Goal: Register for event/course

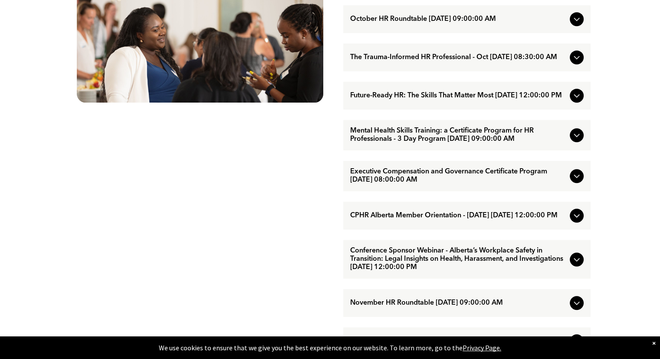
scroll to position [521, 0]
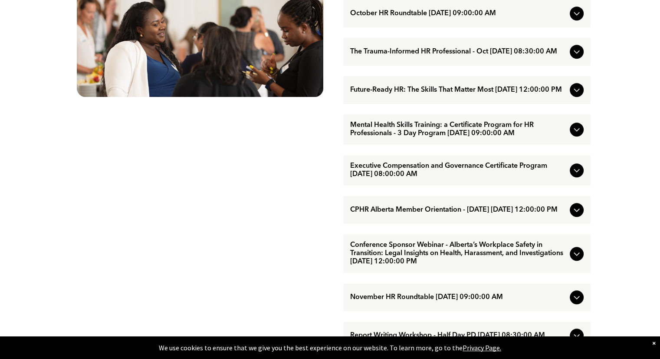
click at [433, 138] on span "Mental Health Skills Training: a Certificate Program for HR Professionals - 3 D…" at bounding box center [458, 129] width 216 height 16
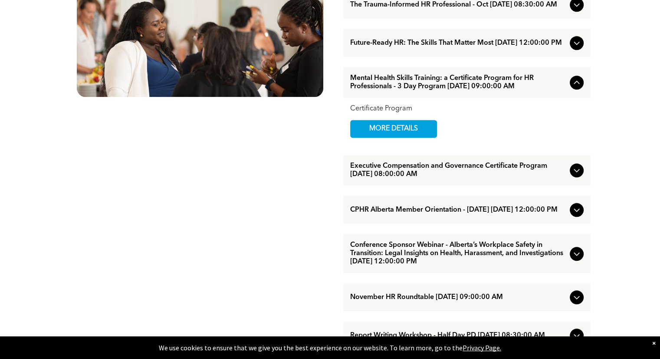
click at [462, 91] on span "Mental Health Skills Training: a Certificate Program for HR Professionals - 3 D…" at bounding box center [458, 82] width 216 height 16
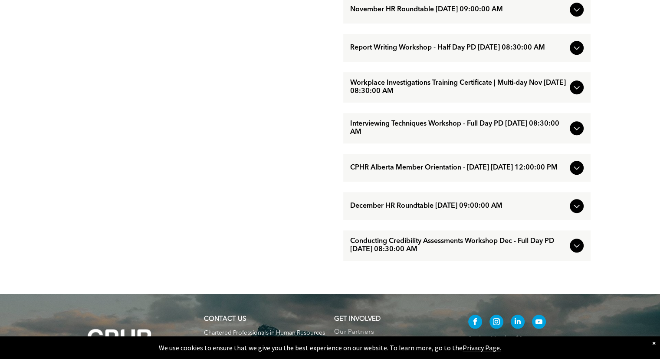
scroll to position [781, 0]
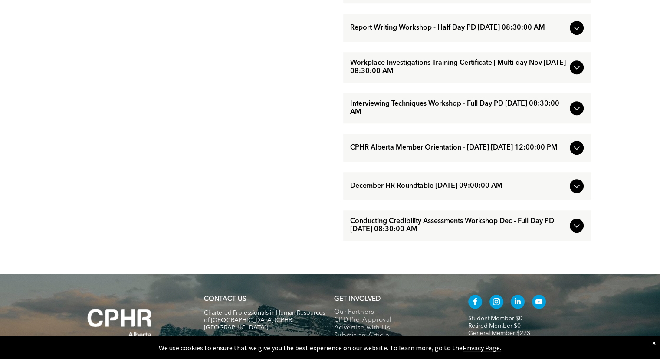
click at [406, 116] on span "Interviewing Techniques Workshop - Full Day PD [DATE] 08:30:00 AM" at bounding box center [458, 108] width 216 height 16
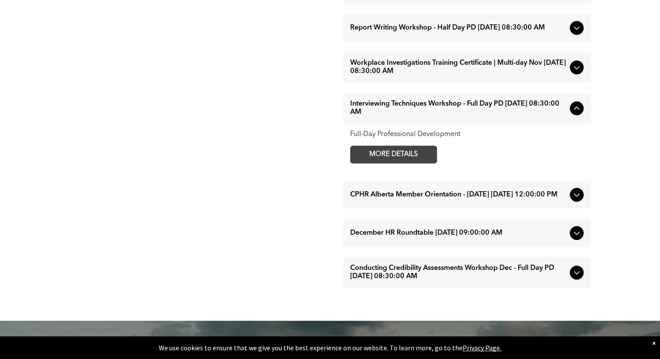
click at [405, 163] on span "MORE DETAILS" at bounding box center [393, 154] width 69 height 17
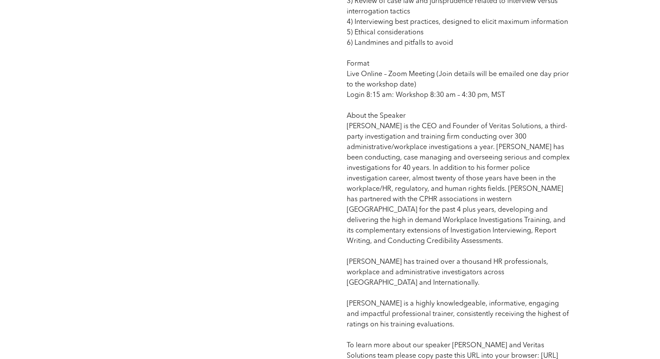
scroll to position [911, 0]
